Goal: Transaction & Acquisition: Purchase product/service

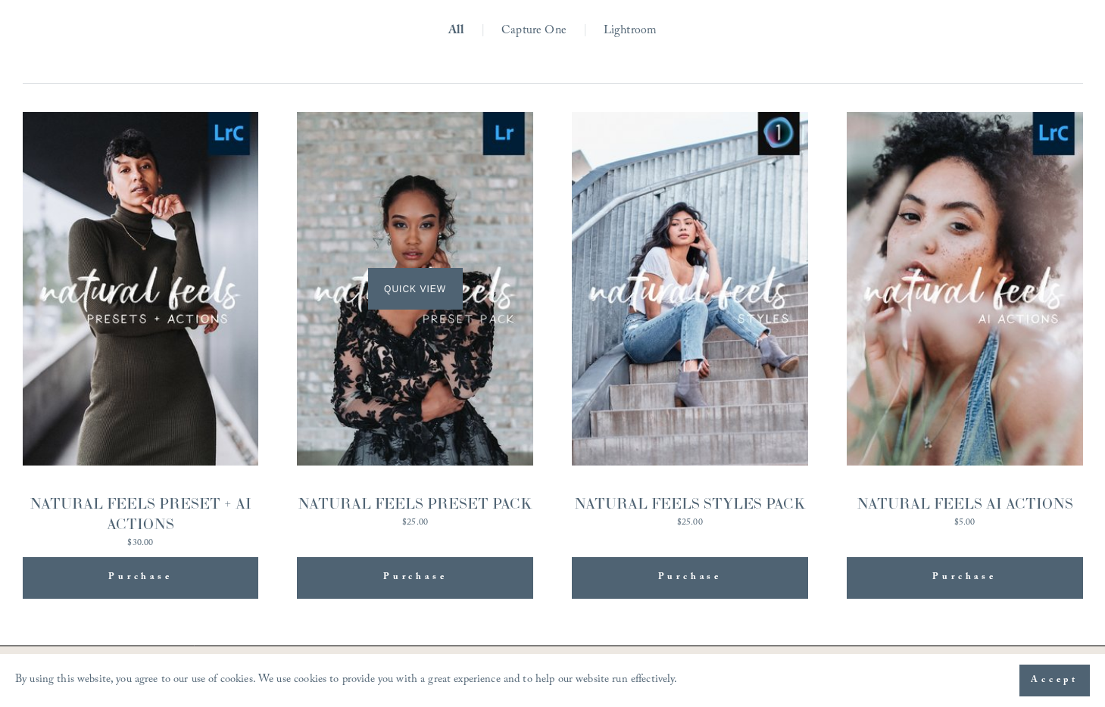
scroll to position [1502, 0]
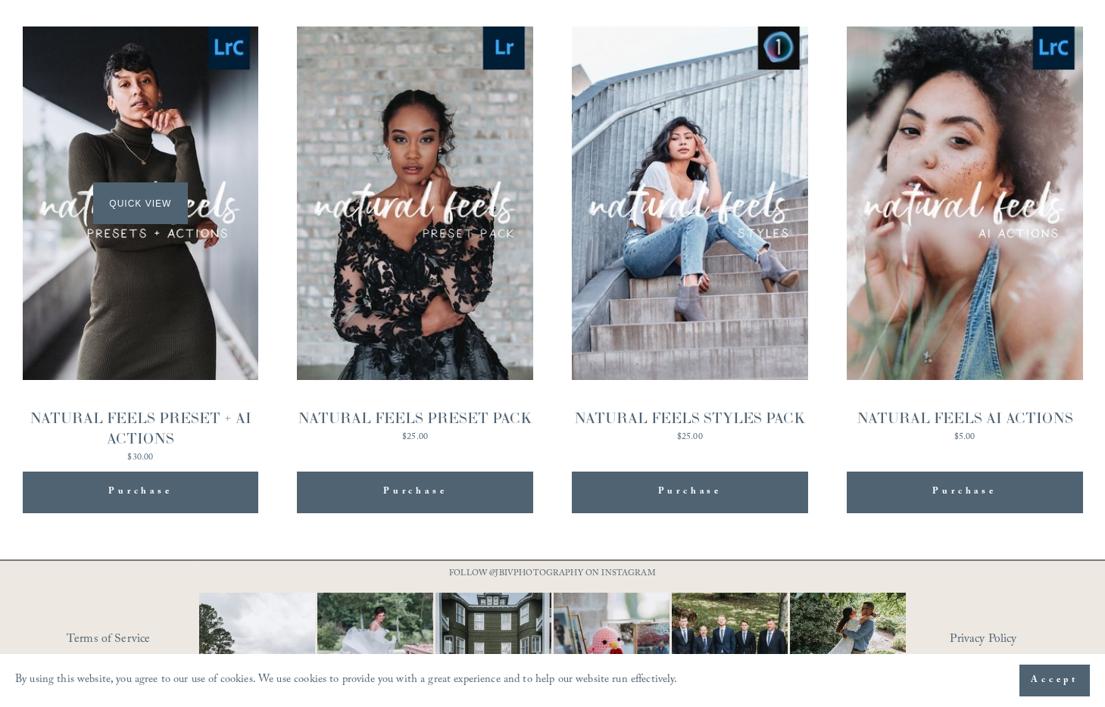
click at [196, 282] on div "Quick View" at bounding box center [141, 203] width 236 height 354
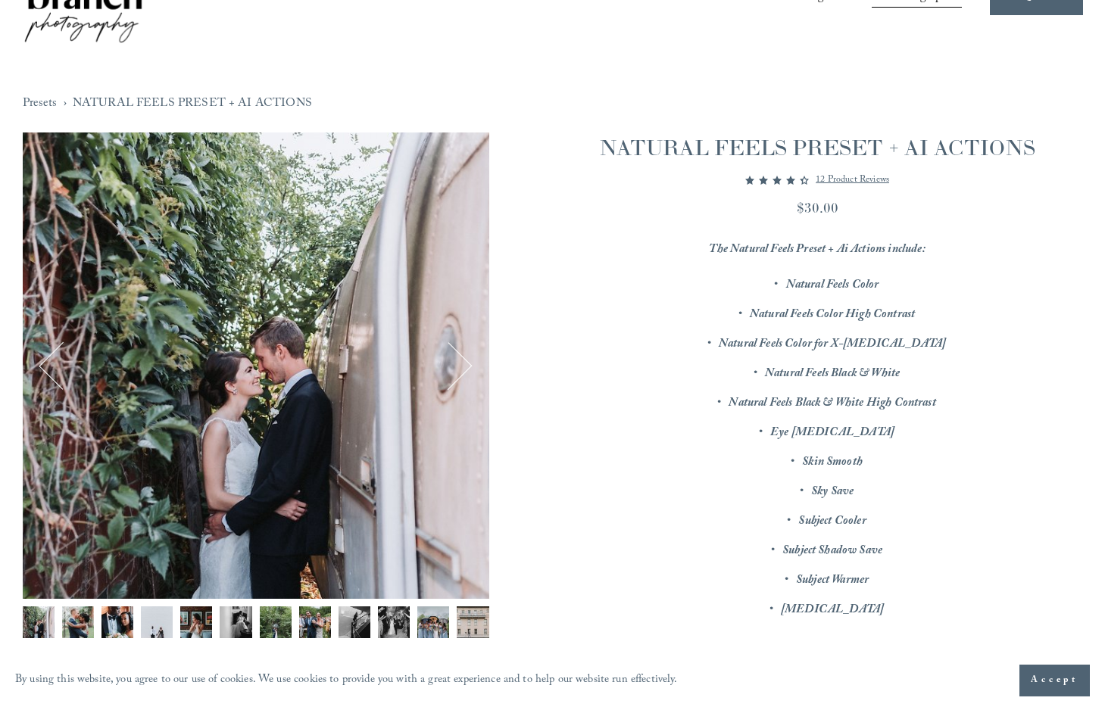
scroll to position [118, 0]
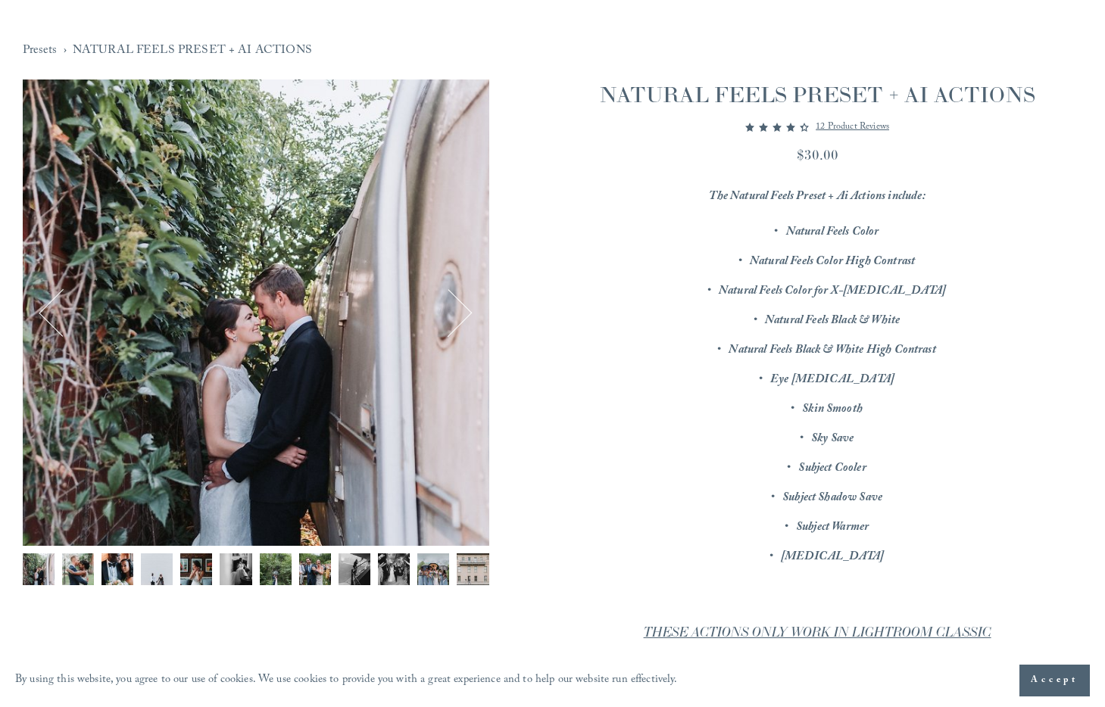
click at [462, 326] on button "Next" at bounding box center [448, 312] width 48 height 48
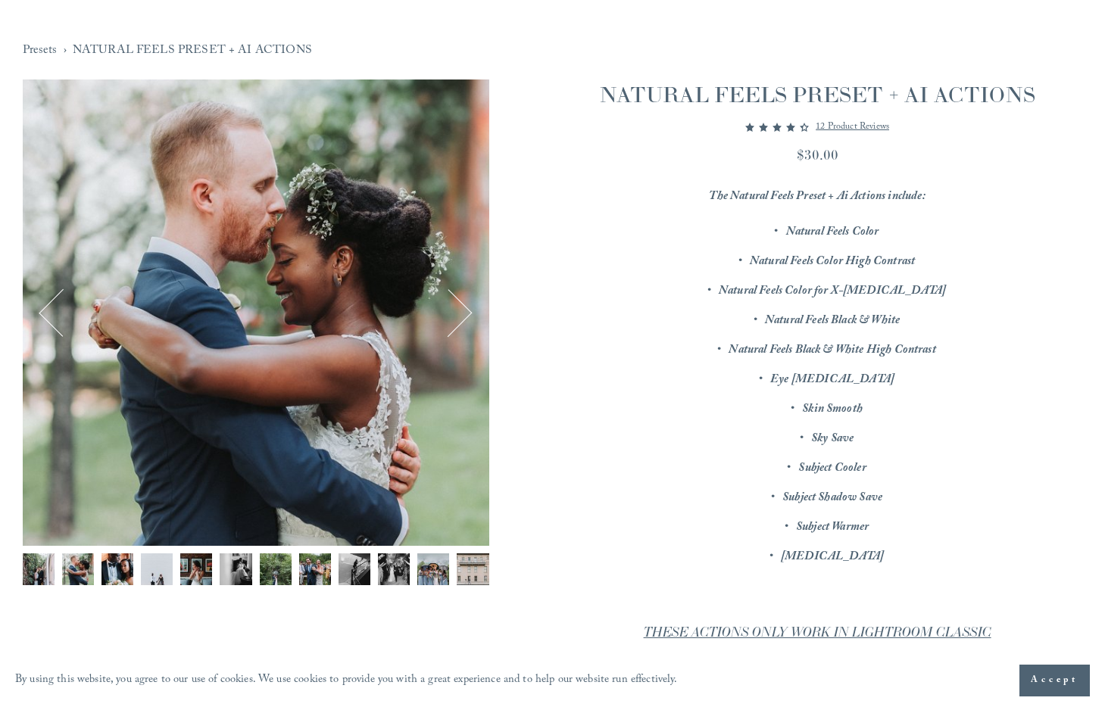
click at [462, 326] on button "Next" at bounding box center [448, 312] width 48 height 48
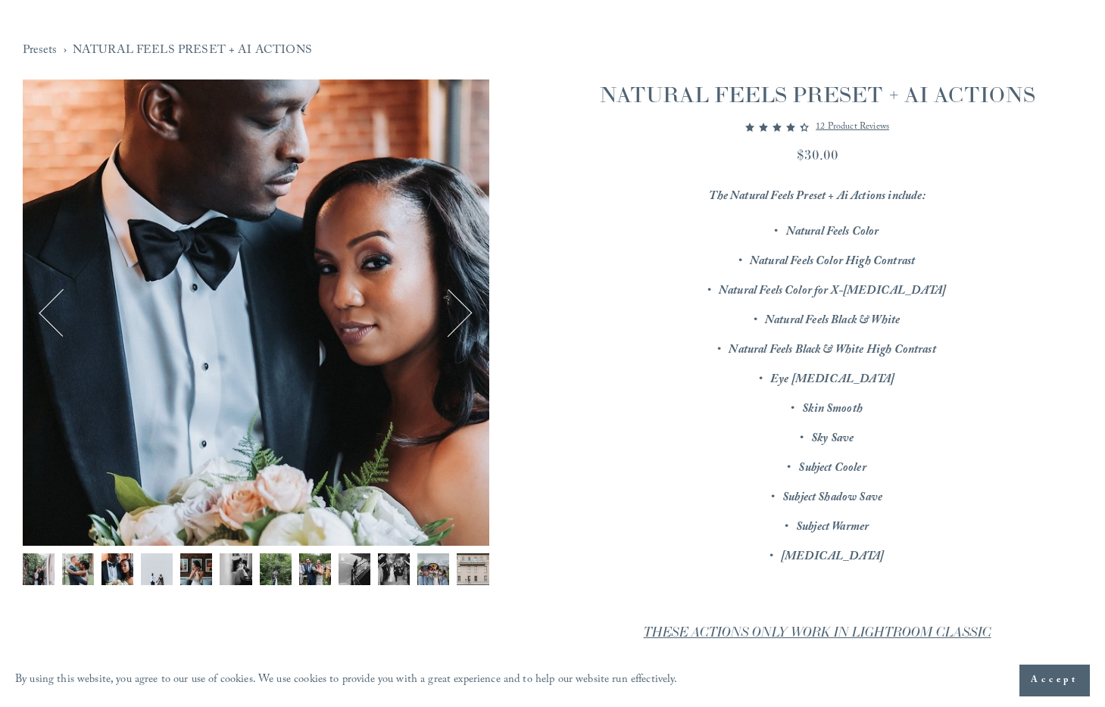
click at [462, 326] on button "Next" at bounding box center [448, 312] width 48 height 48
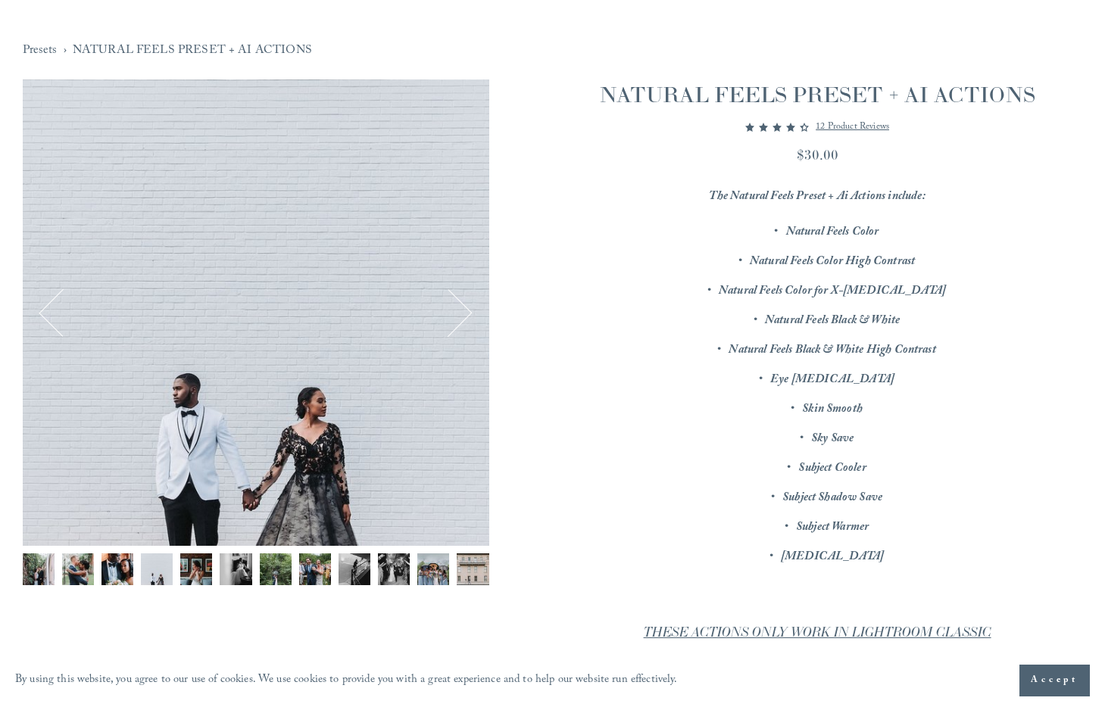
click at [462, 326] on button "Next" at bounding box center [448, 312] width 48 height 48
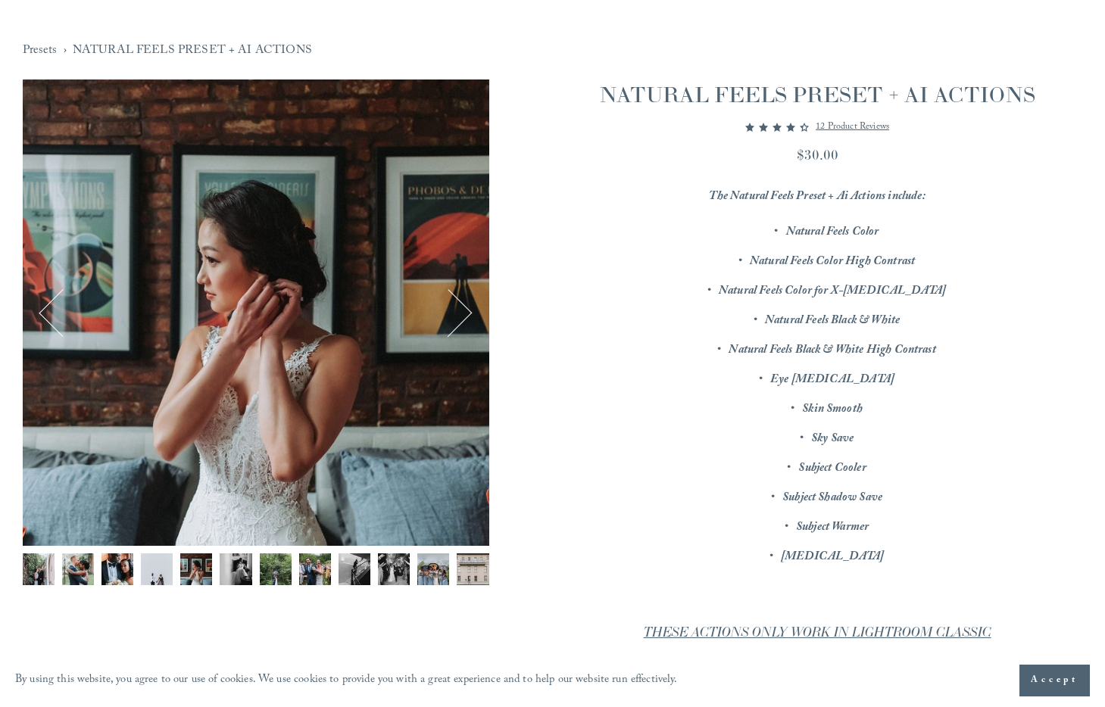
click at [462, 326] on button "Next" at bounding box center [448, 312] width 48 height 48
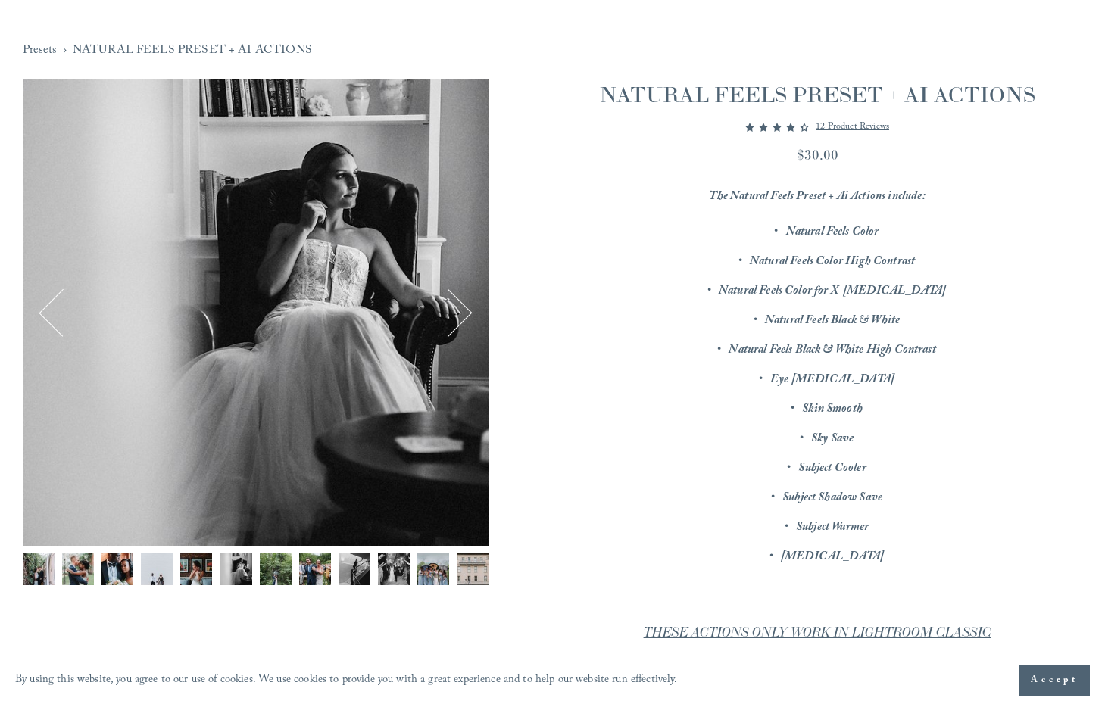
click at [462, 326] on button "Next" at bounding box center [448, 312] width 48 height 48
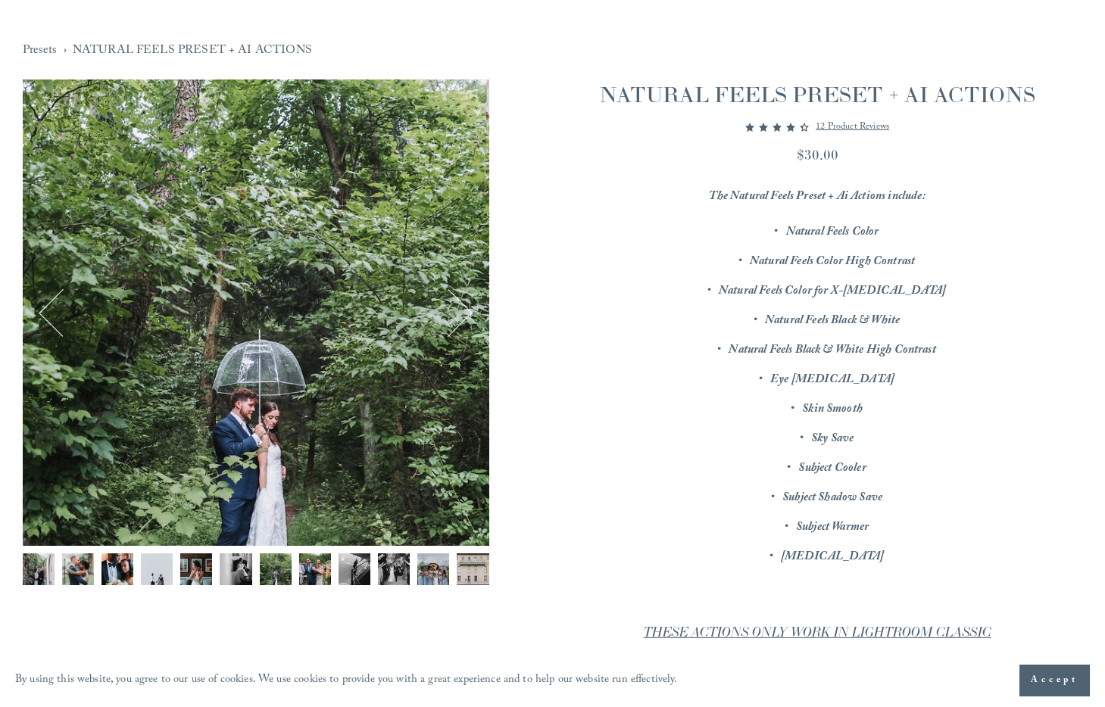
click at [462, 326] on button "Next" at bounding box center [448, 312] width 48 height 48
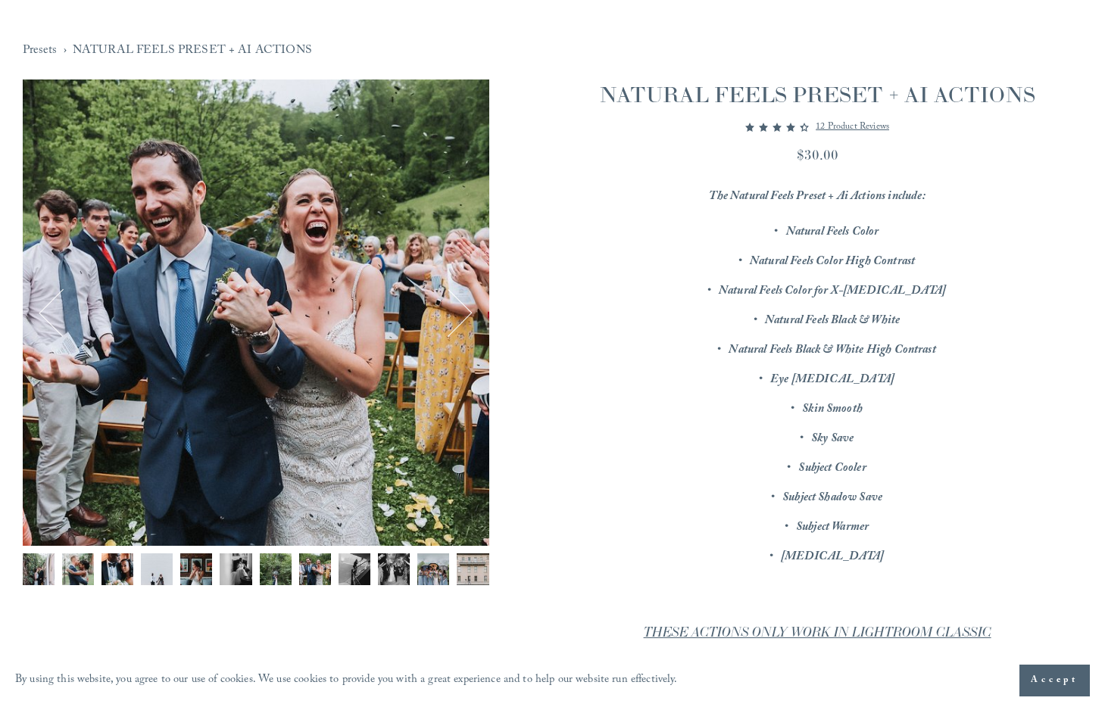
click at [462, 326] on button "Next" at bounding box center [448, 312] width 48 height 48
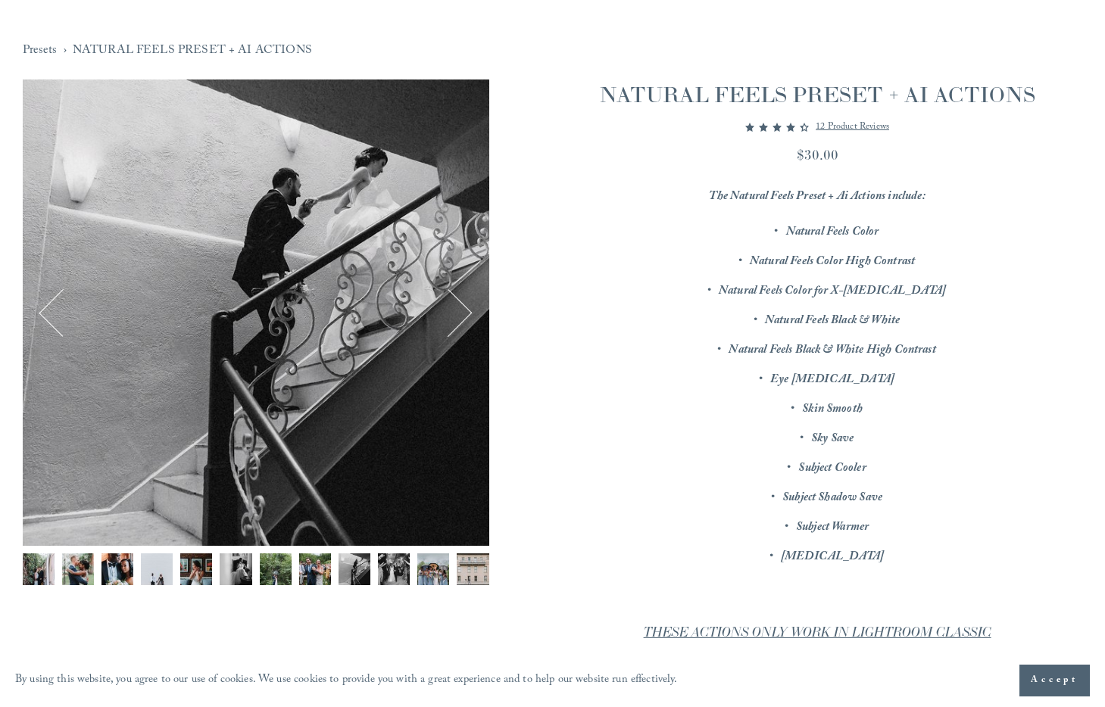
click at [462, 326] on button "Next" at bounding box center [448, 312] width 48 height 48
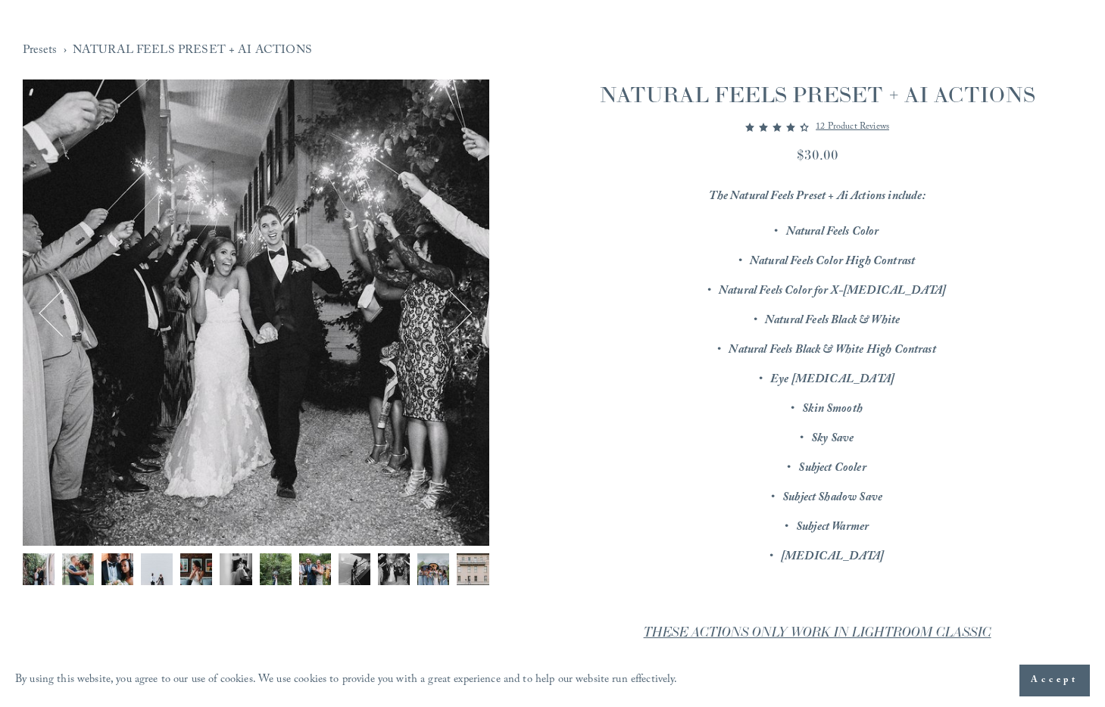
click at [462, 326] on button "Next" at bounding box center [448, 312] width 48 height 48
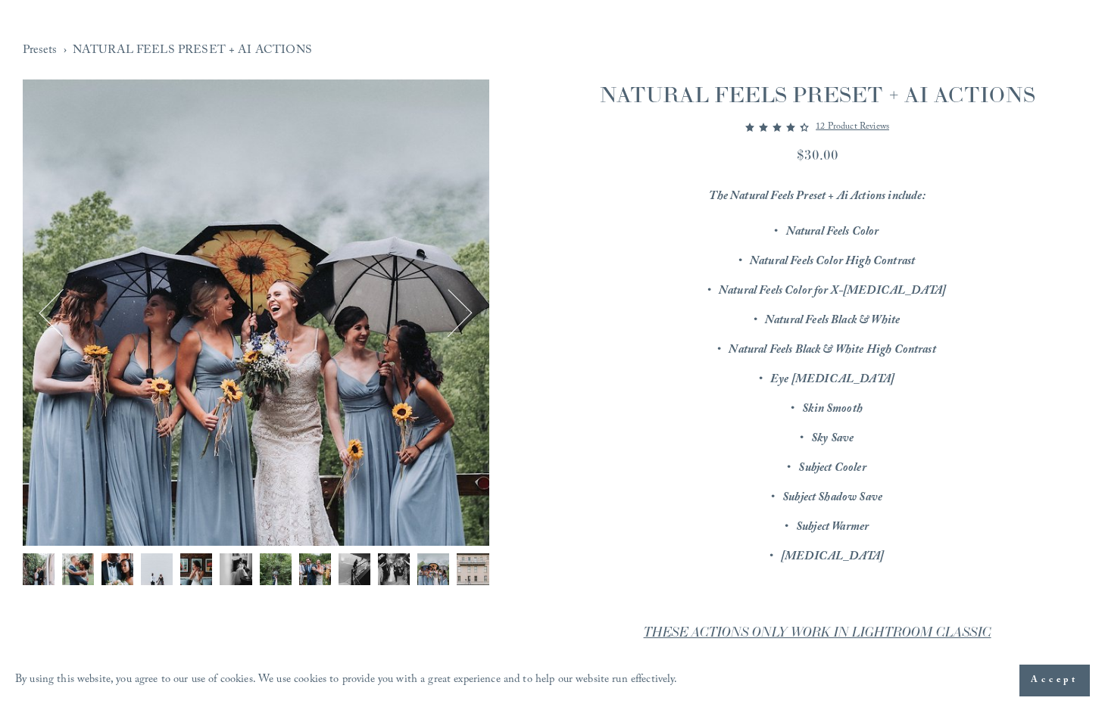
click at [462, 326] on button "Next" at bounding box center [448, 312] width 48 height 48
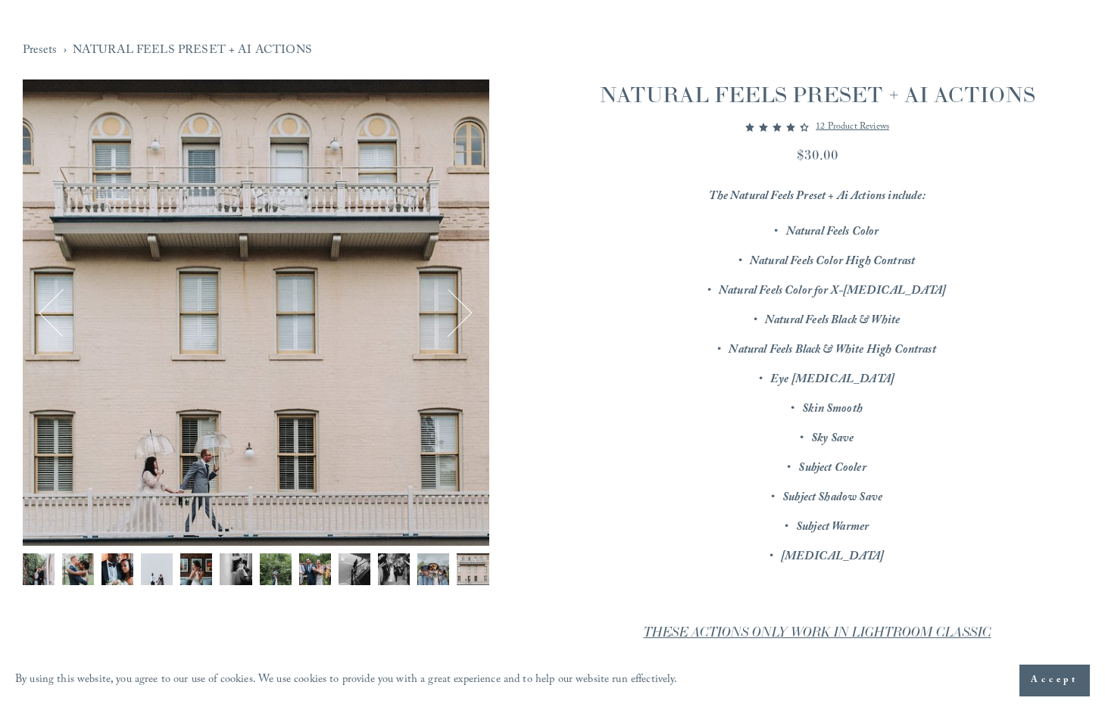
click at [462, 326] on button "Next" at bounding box center [448, 312] width 48 height 48
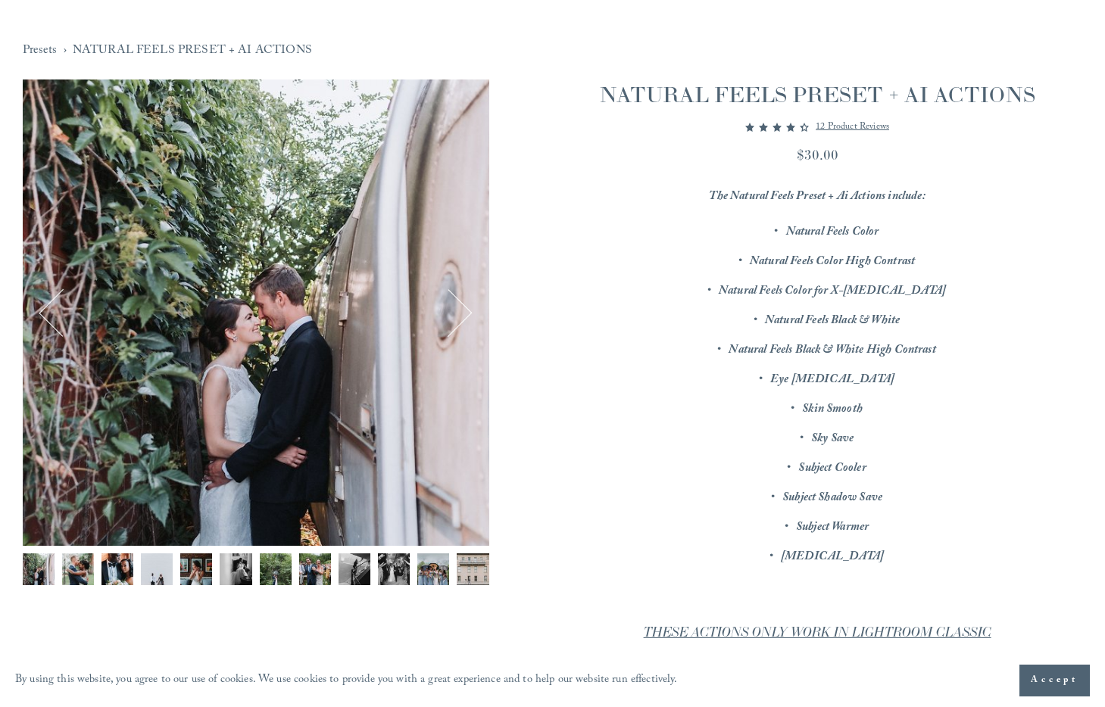
click at [462, 326] on button "Next" at bounding box center [448, 312] width 48 height 48
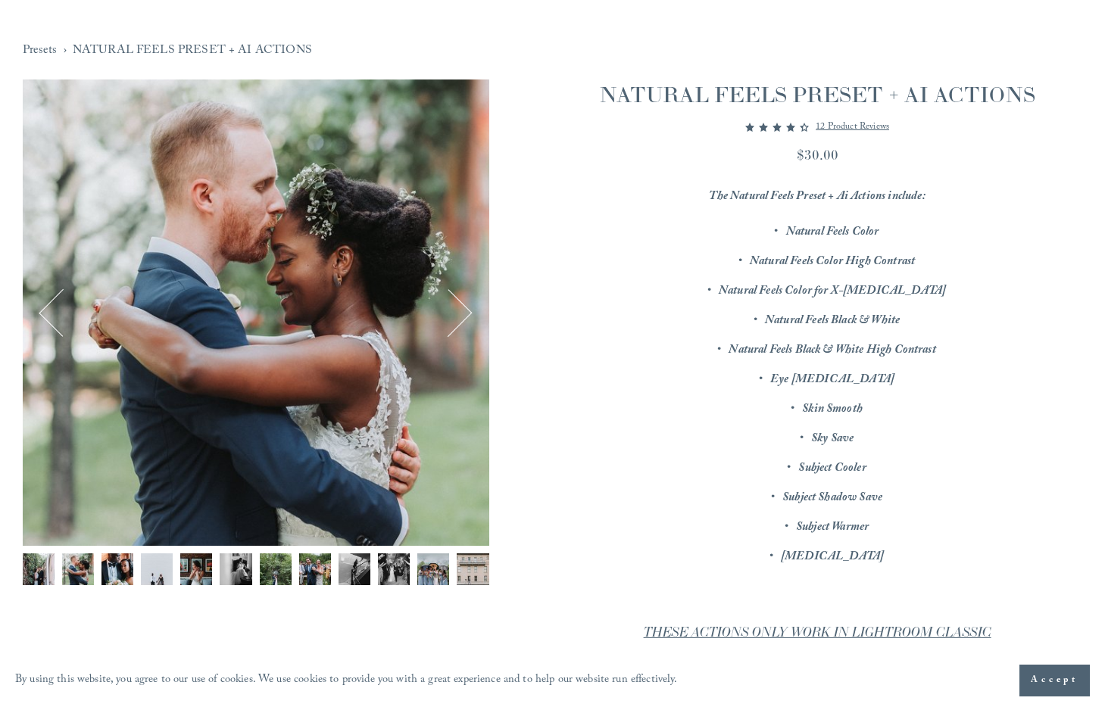
click at [462, 326] on button "Next" at bounding box center [448, 312] width 48 height 48
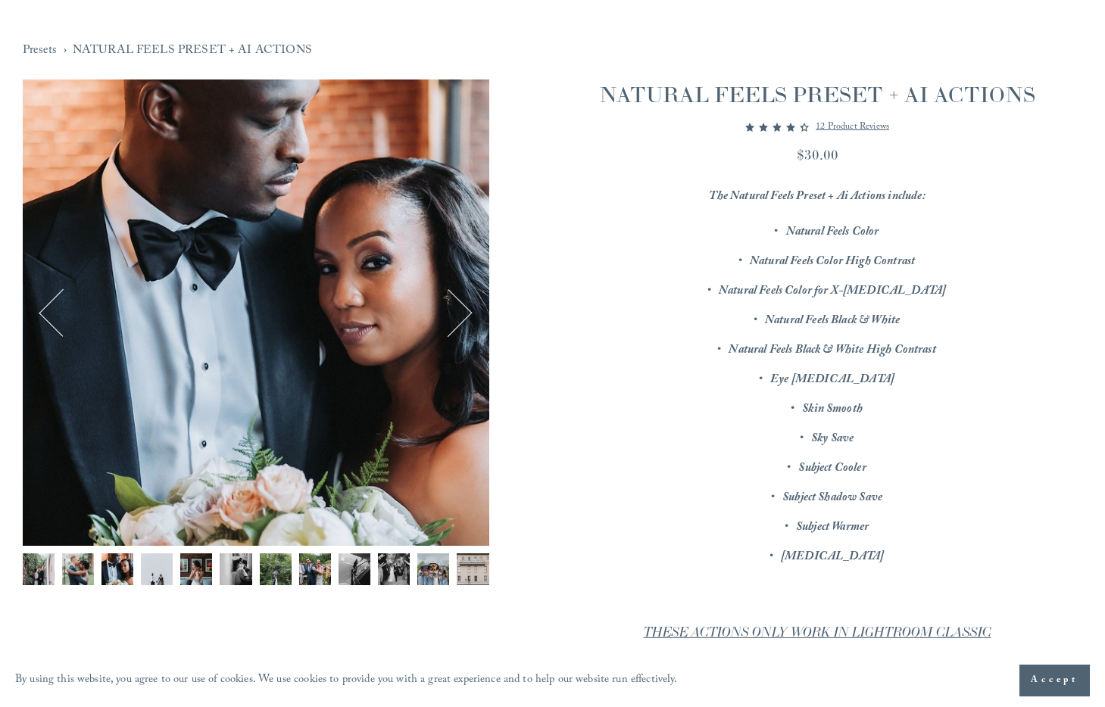
click at [462, 326] on button "Next" at bounding box center [448, 312] width 48 height 48
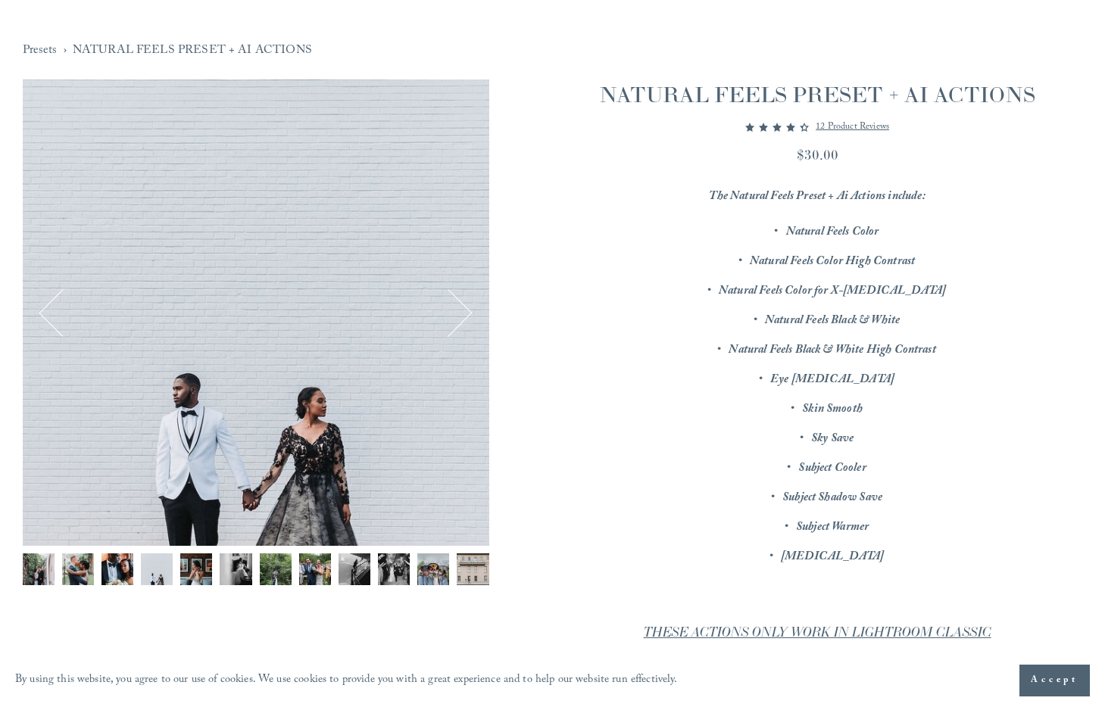
click at [462, 326] on button "Next" at bounding box center [448, 312] width 48 height 48
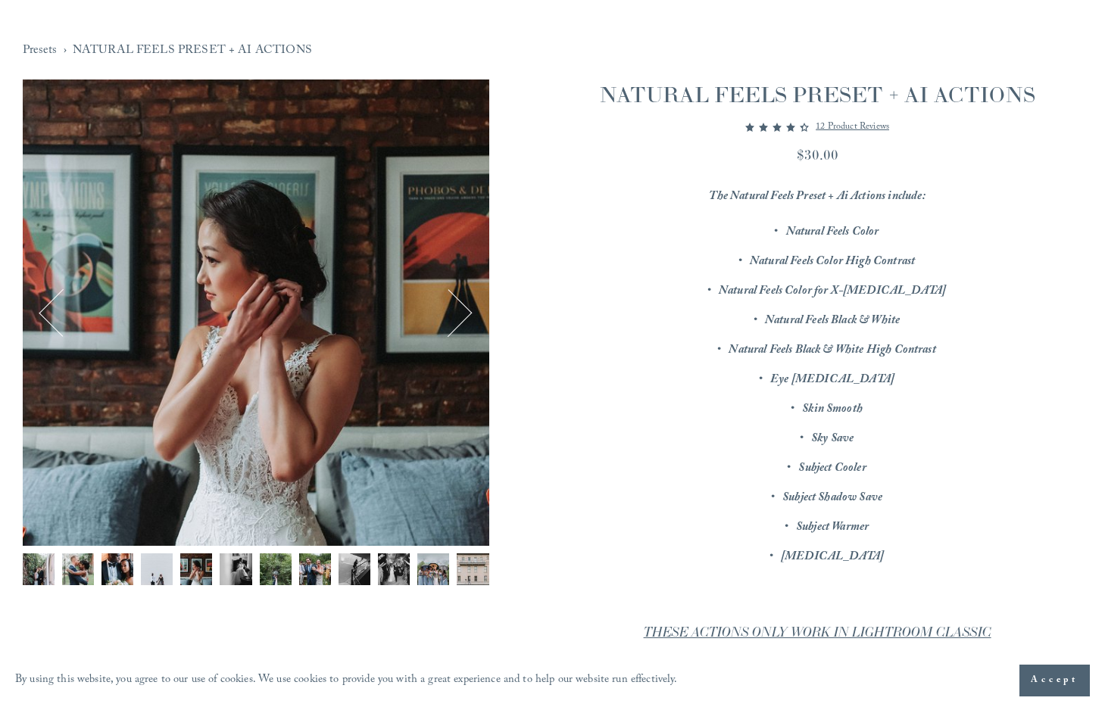
click at [278, 569] on img "Image 7 of 12" at bounding box center [276, 569] width 32 height 32
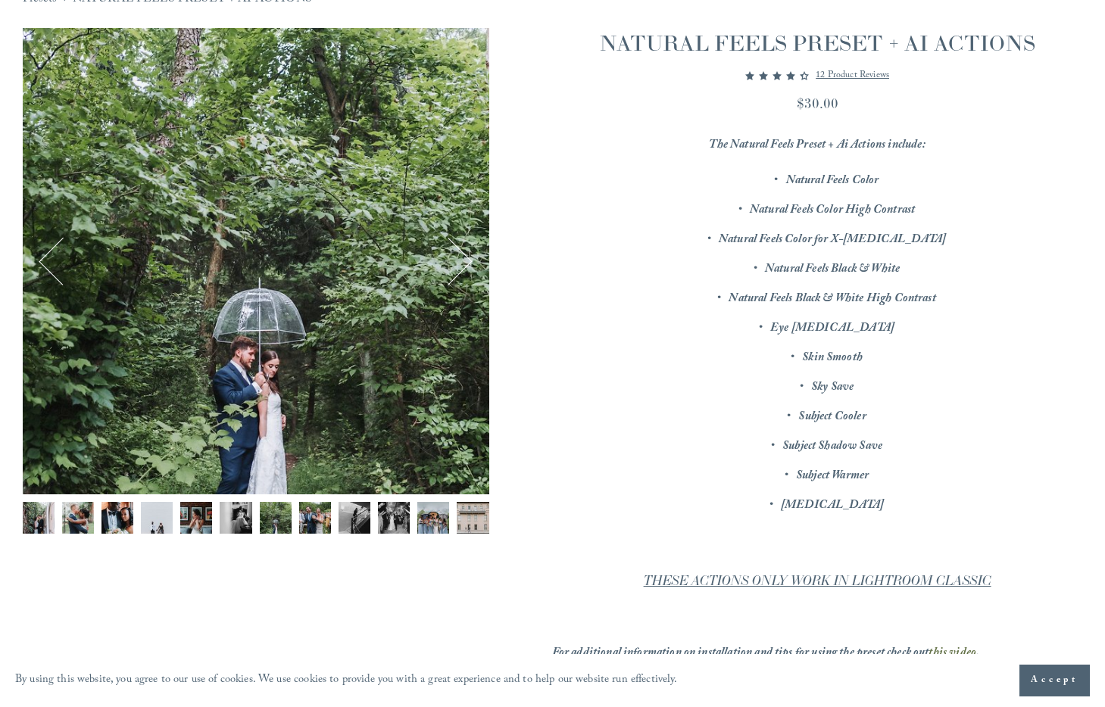
scroll to position [173, 0]
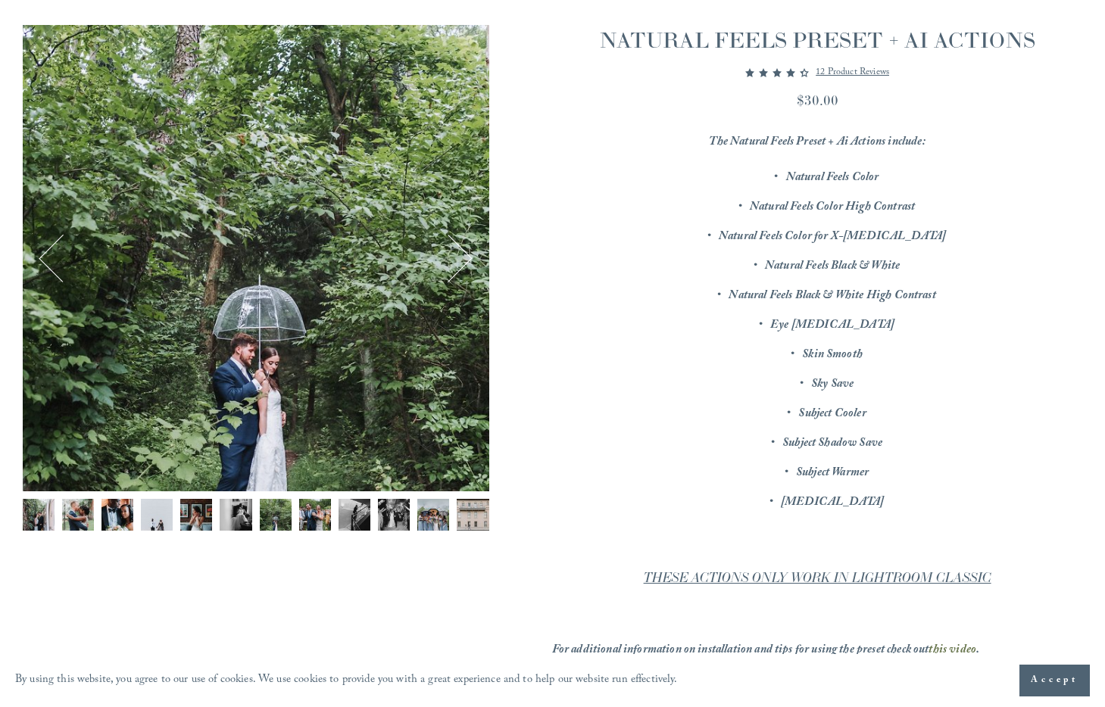
click at [78, 520] on img "Image 2 of 12" at bounding box center [78, 515] width 32 height 32
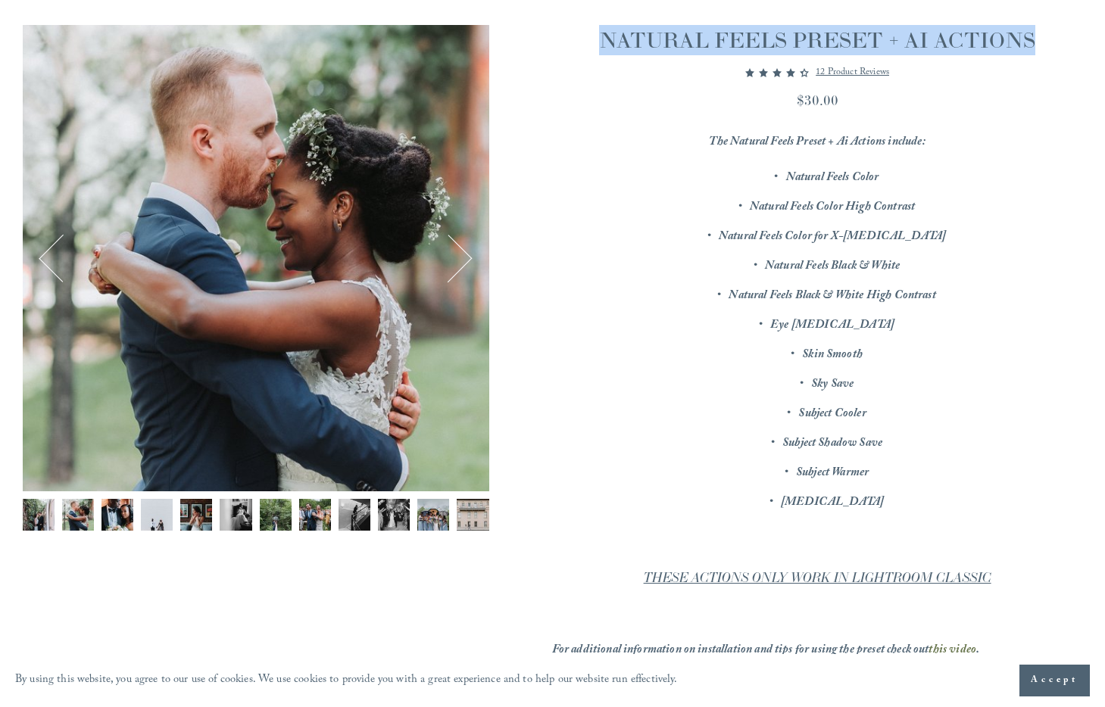
drag, startPoint x: 1005, startPoint y: 38, endPoint x: 628, endPoint y: 41, distance: 377.0
click at [606, 45] on h1 "NATURAL FEELS PRESET + AI ACTIONS" at bounding box center [817, 40] width 531 height 30
copy h1 "NATURAL FEELS PRESET + AI ACTIONS"
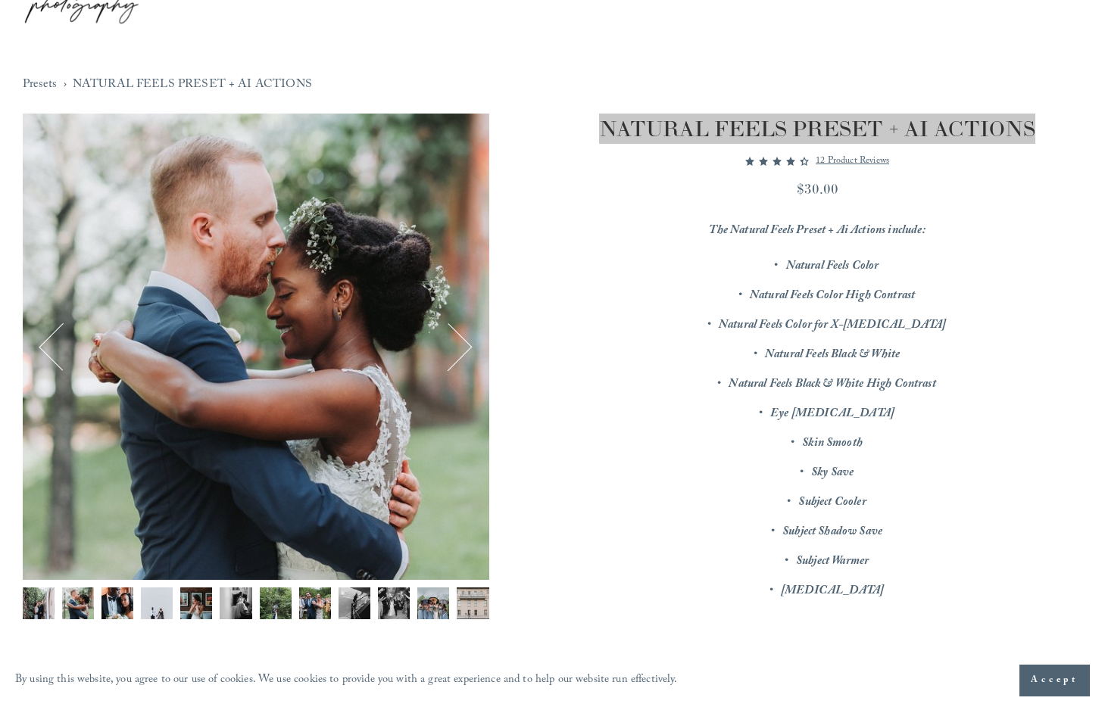
scroll to position [114, 0]
